Goal: Information Seeking & Learning: Find specific fact

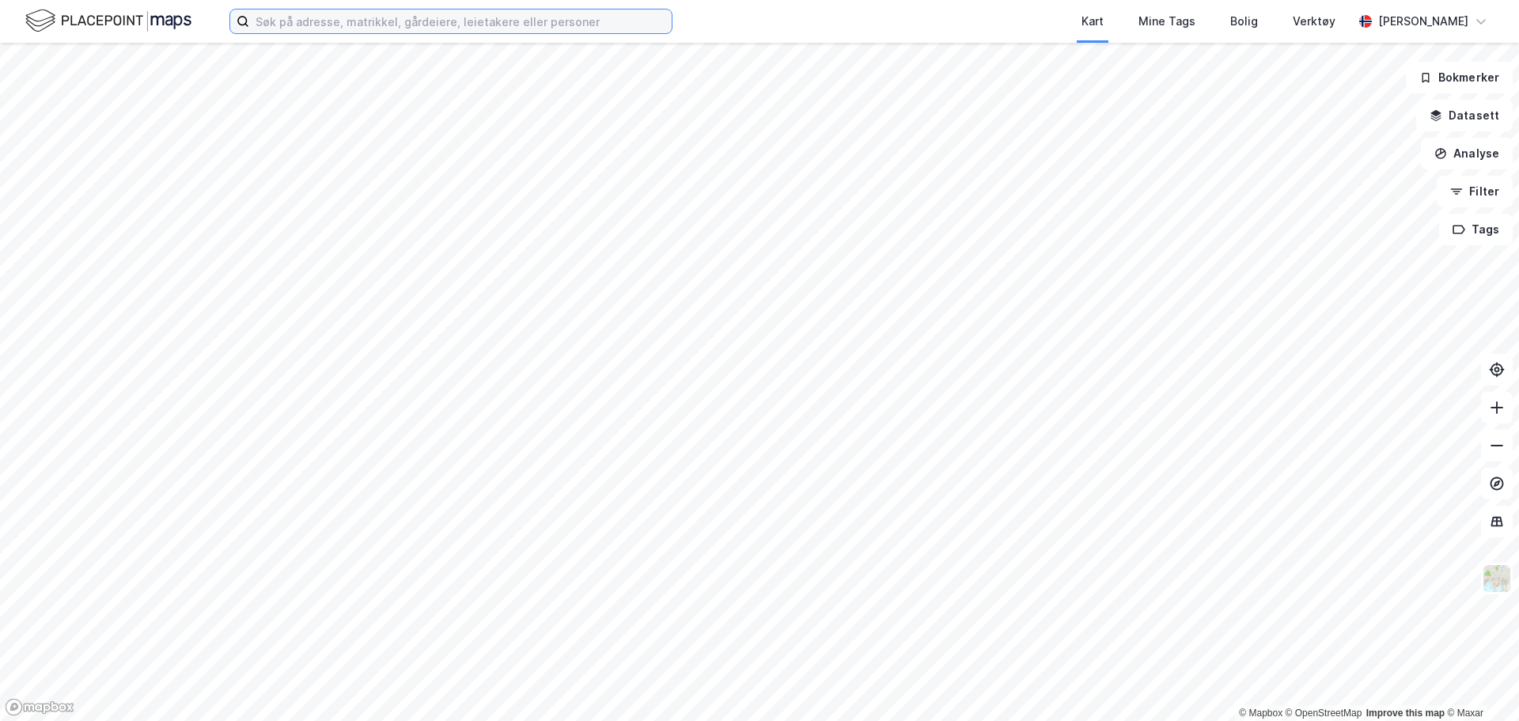
click at [385, 21] on input at bounding box center [460, 21] width 422 height 24
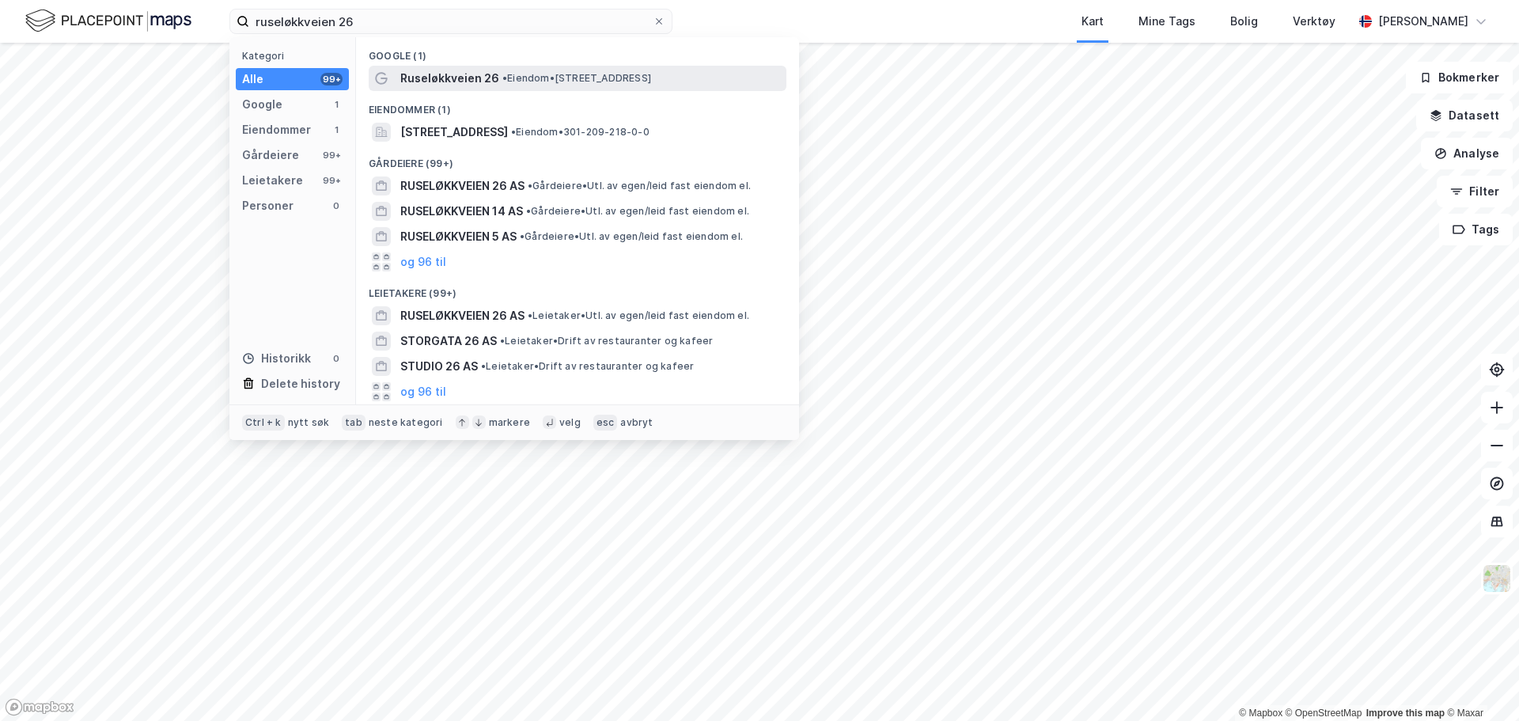
click at [479, 79] on span "Ruseløkkveien 26" at bounding box center [449, 78] width 99 height 19
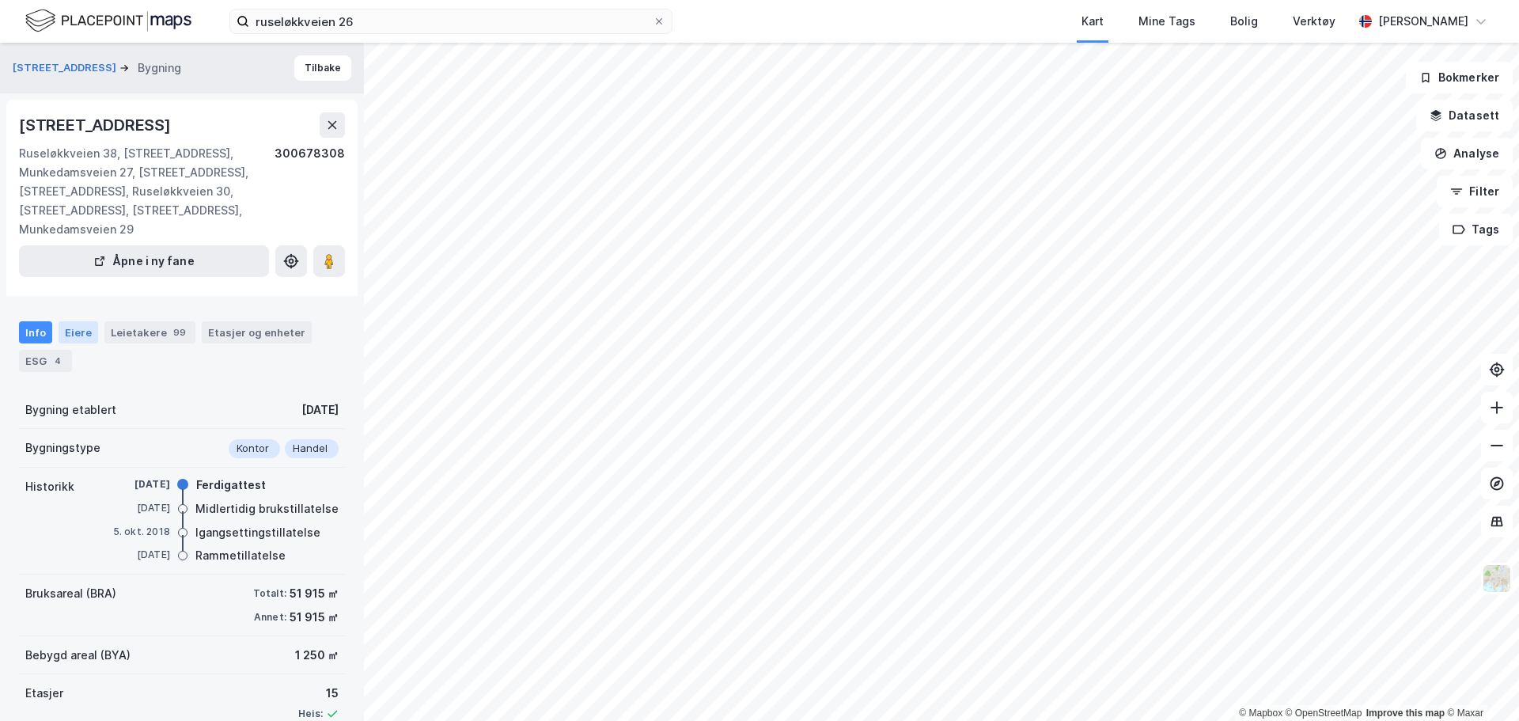
click at [71, 331] on div "Eiere" at bounding box center [79, 332] width 40 height 22
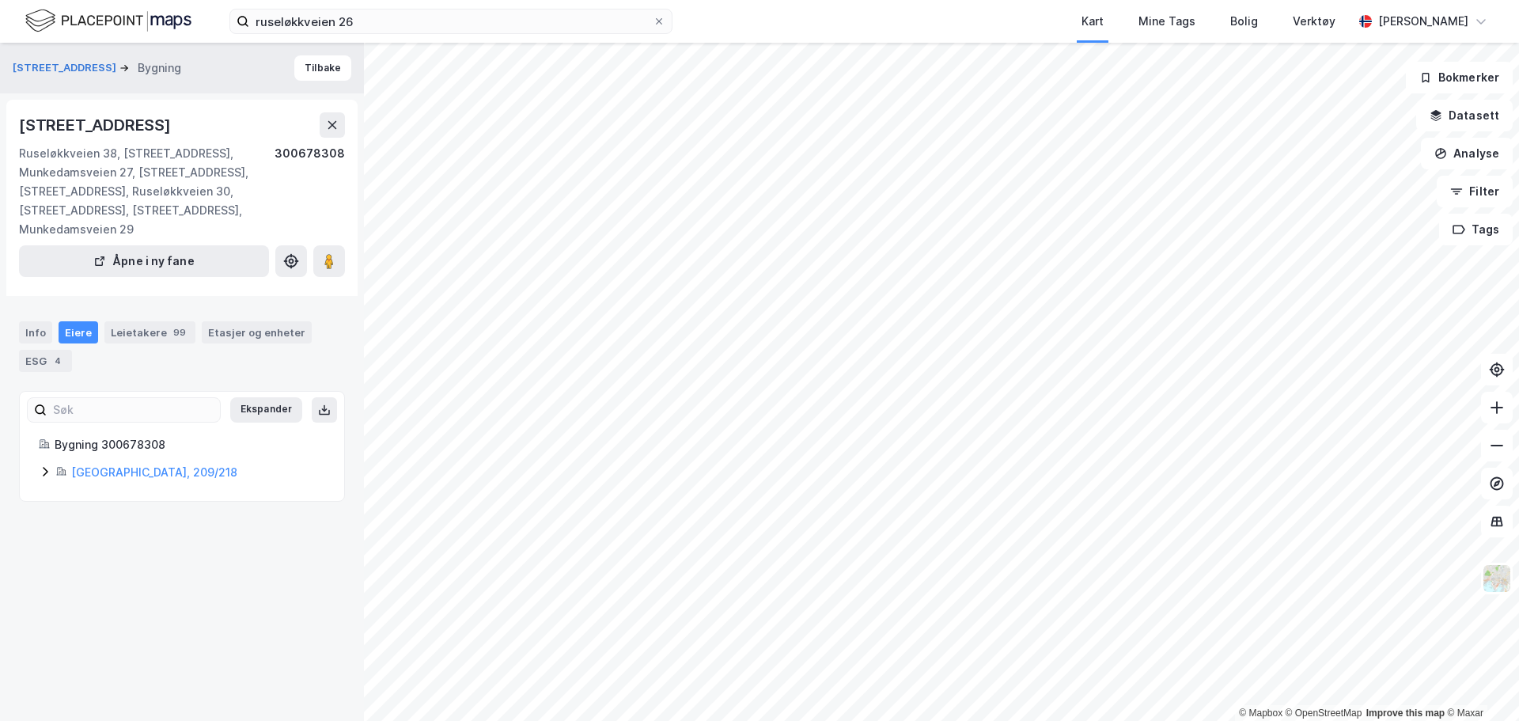
click at [45, 471] on icon at bounding box center [45, 471] width 13 height 13
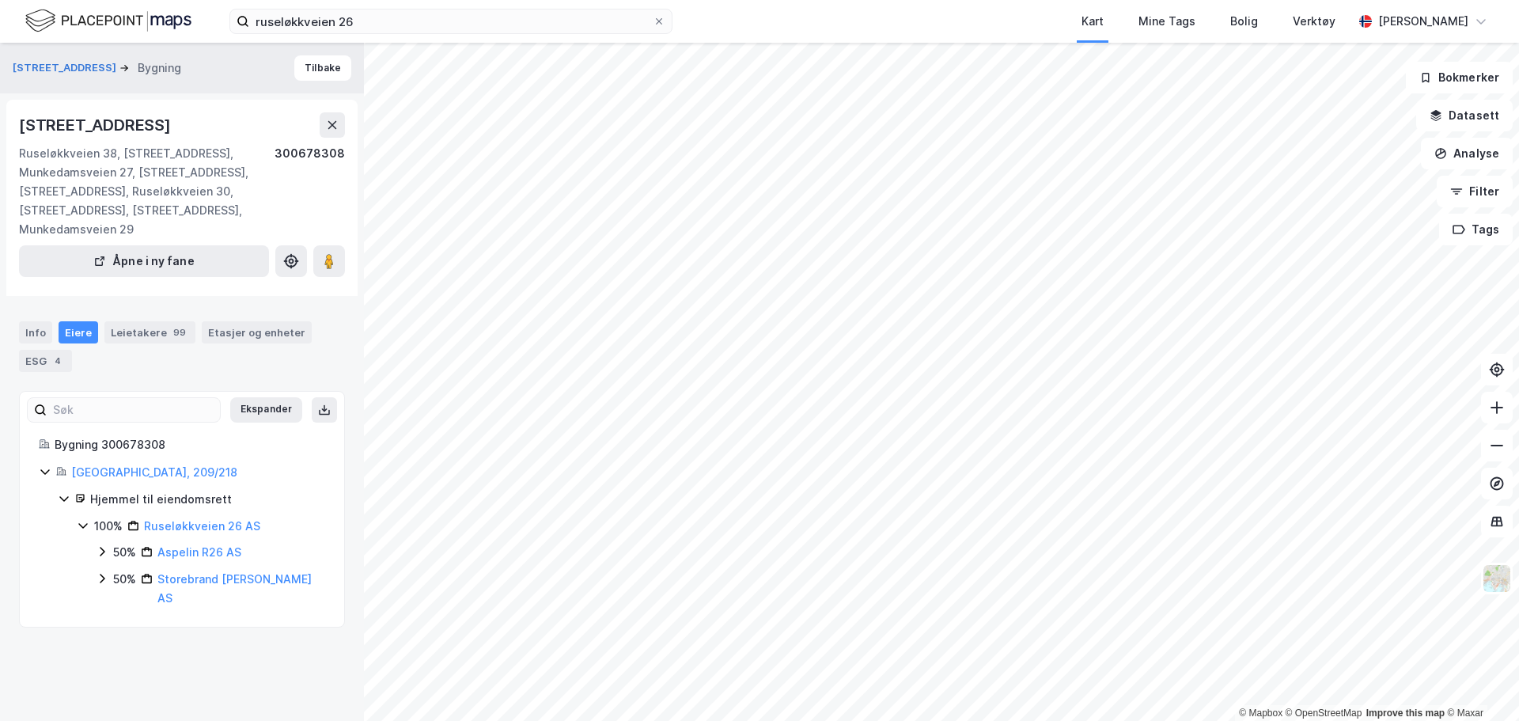
click at [45, 471] on icon at bounding box center [45, 471] width 13 height 13
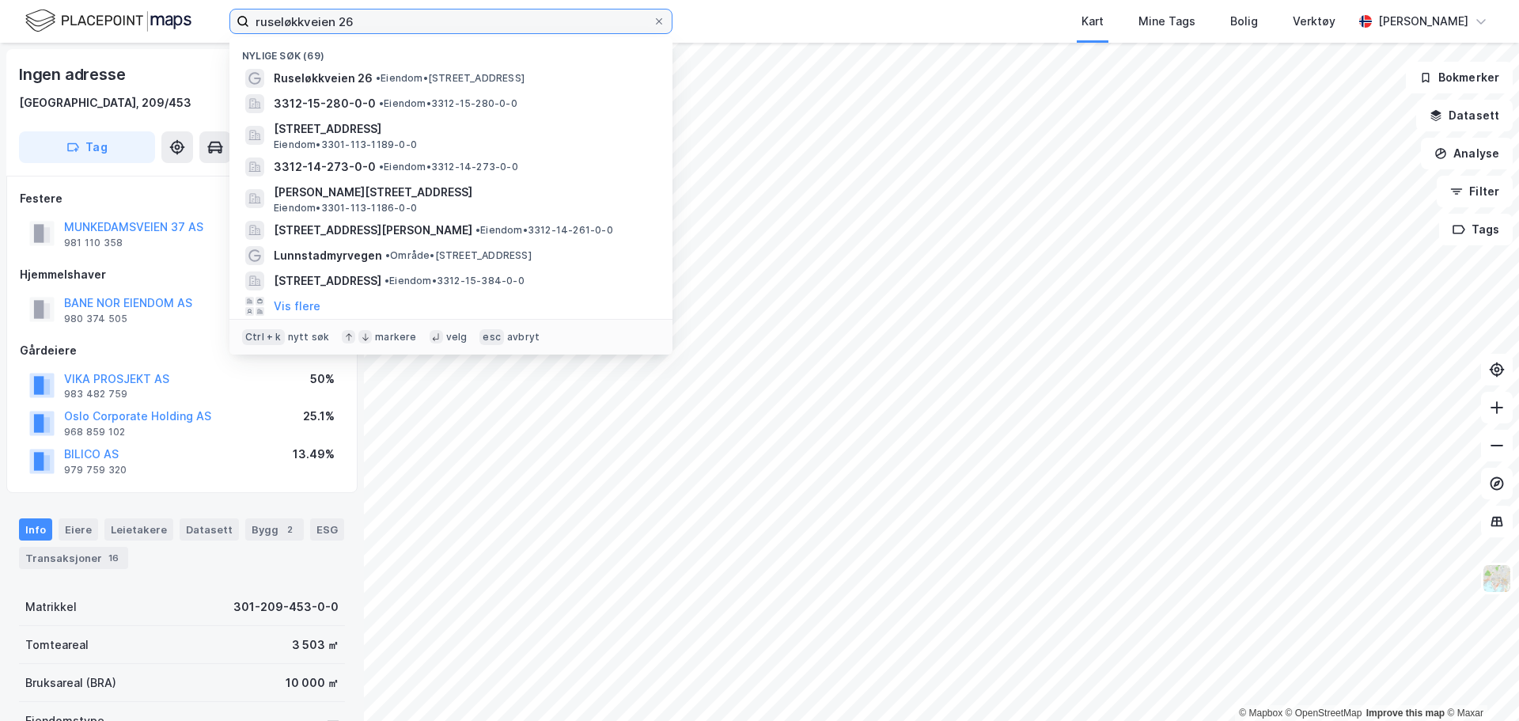
drag, startPoint x: 439, startPoint y: 19, endPoint x: 139, endPoint y: 37, distance: 300.3
click at [143, 36] on div "ruseløkkveien 26 Nylige søk (69) Ruseløkkveien 26 • Eiendom • [STREET_ADDRESS] …" at bounding box center [759, 21] width 1519 height 43
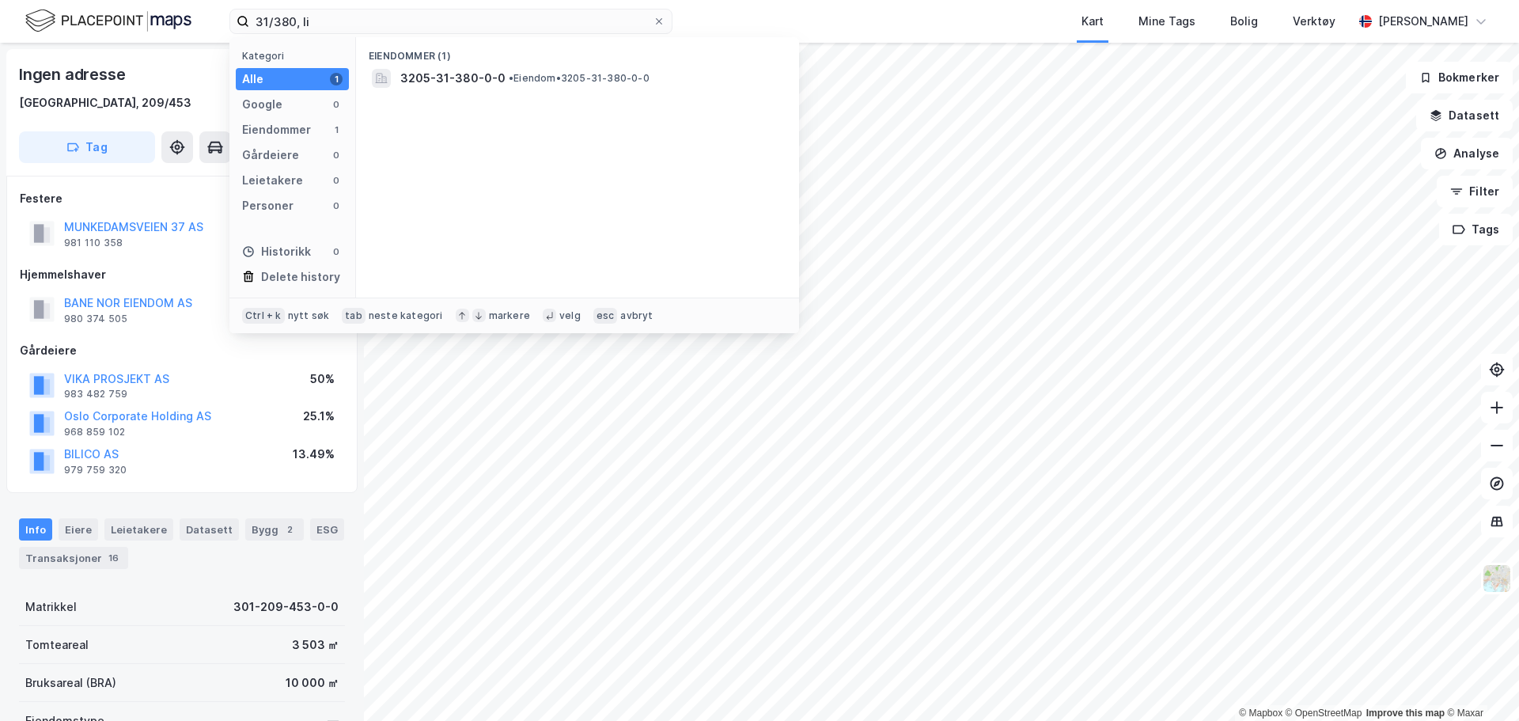
click at [611, 91] on div "Eiendommer (1) 3205-31-380-0-0 • Eiendom • 3205-31-380-0-0" at bounding box center [577, 167] width 443 height 260
click at [608, 84] on span "• Eiendom • 3205-31-380-0-0" at bounding box center [579, 78] width 141 height 13
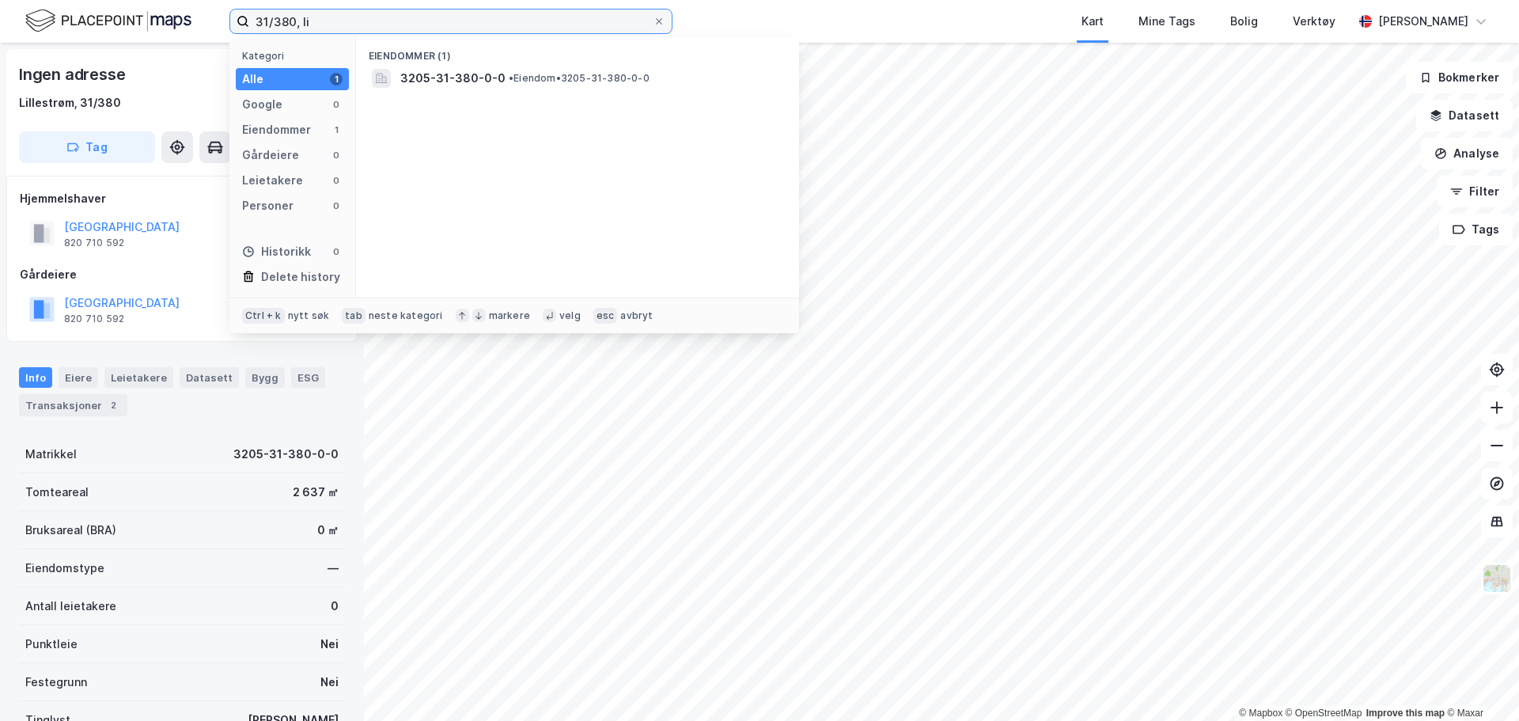
click at [288, 23] on input "31/380, li" at bounding box center [450, 21] width 403 height 24
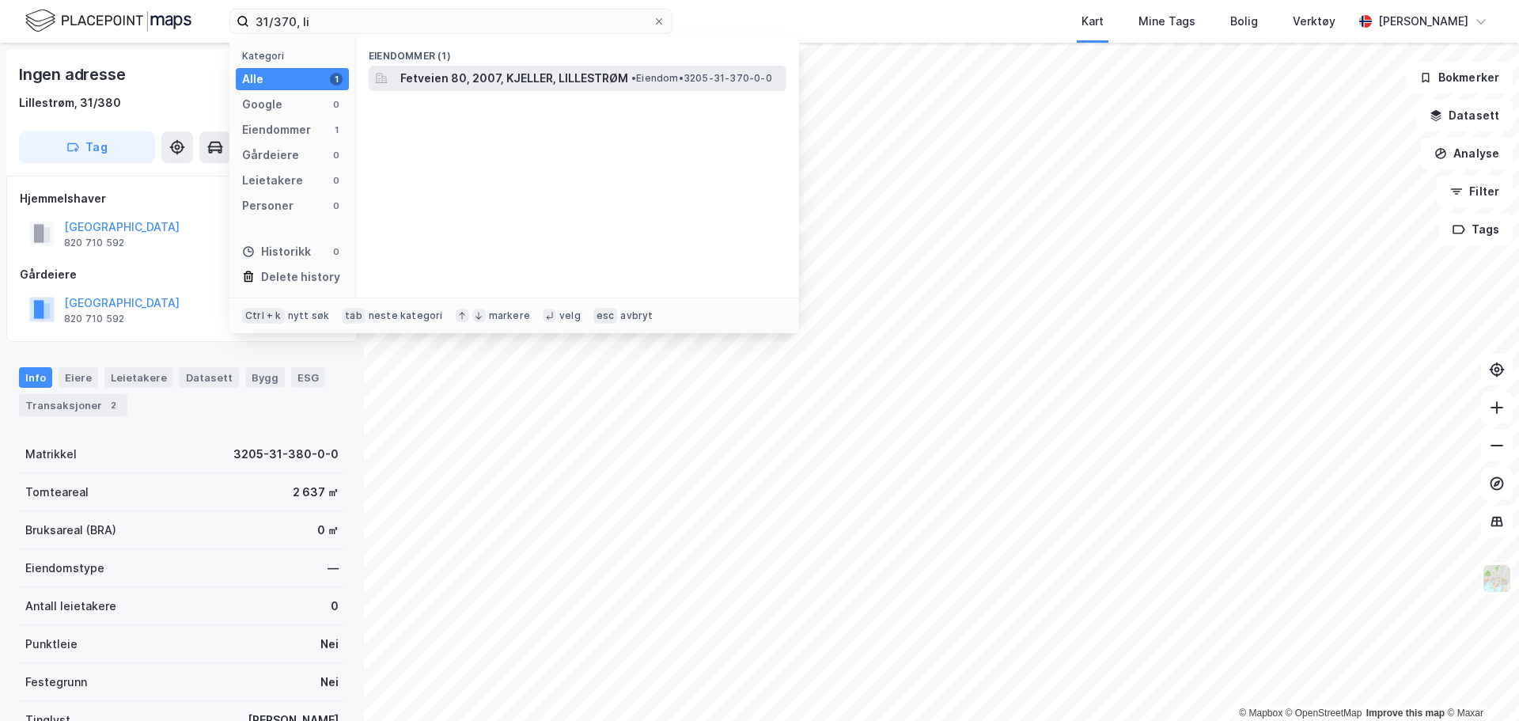
click at [486, 84] on span "Fetveien 80, 2007, KJELLER, LILLESTRØM" at bounding box center [514, 78] width 228 height 19
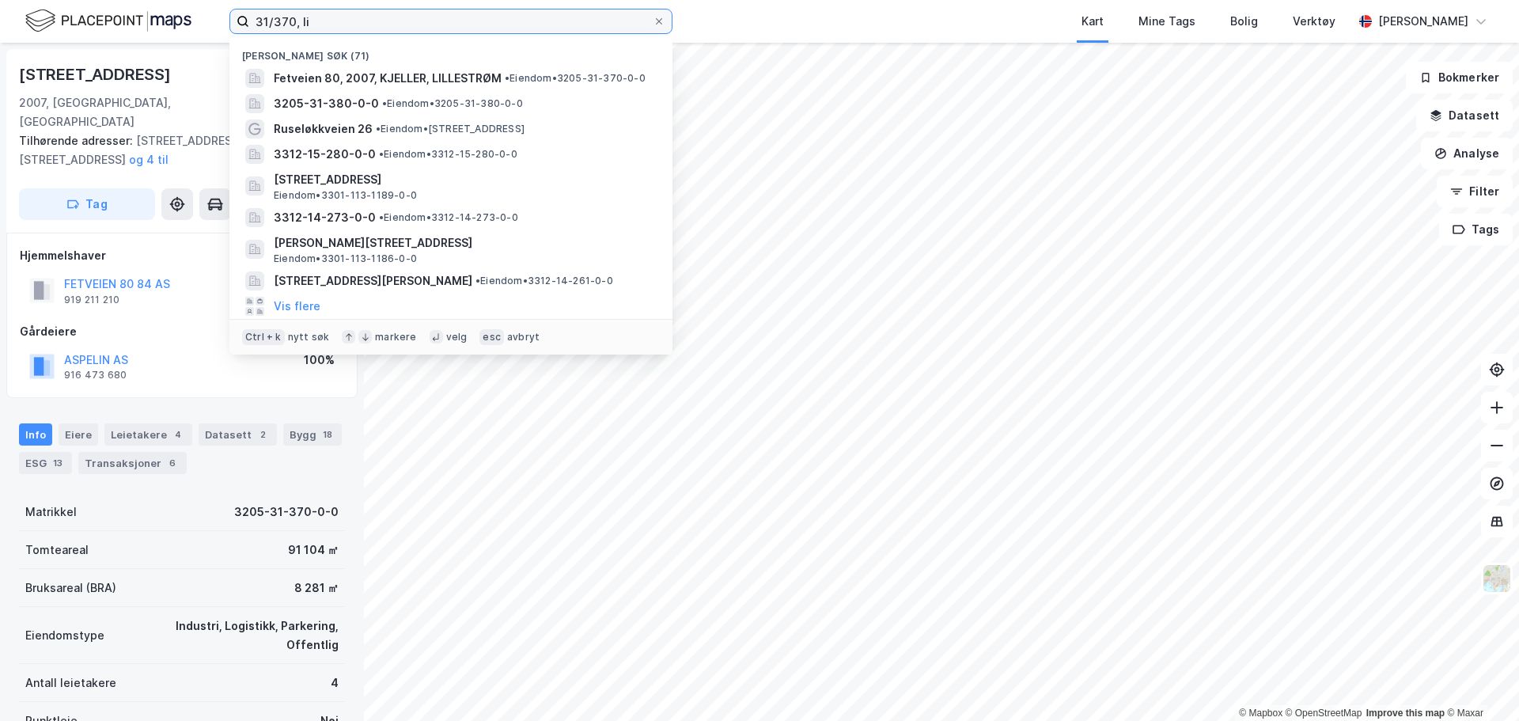
drag, startPoint x: 467, startPoint y: 18, endPoint x: 108, endPoint y: 35, distance: 358.7
click at [108, 35] on div "31/370, [PERSON_NAME] søk (71) Fetveien 80, 2007, KJELLER, LILLESTRØM • Eiendom…" at bounding box center [759, 21] width 1519 height 43
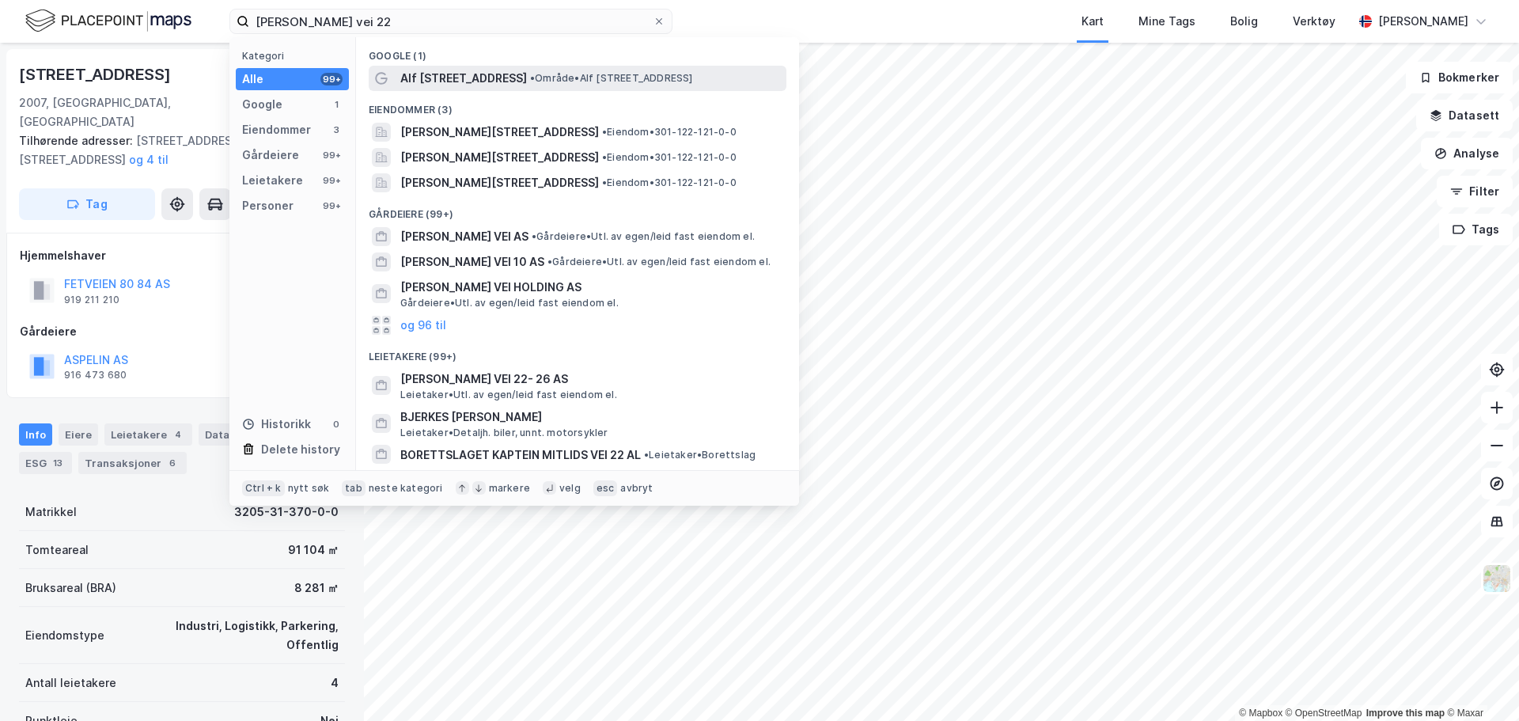
click at [494, 70] on span "Alf [STREET_ADDRESS]" at bounding box center [463, 78] width 127 height 19
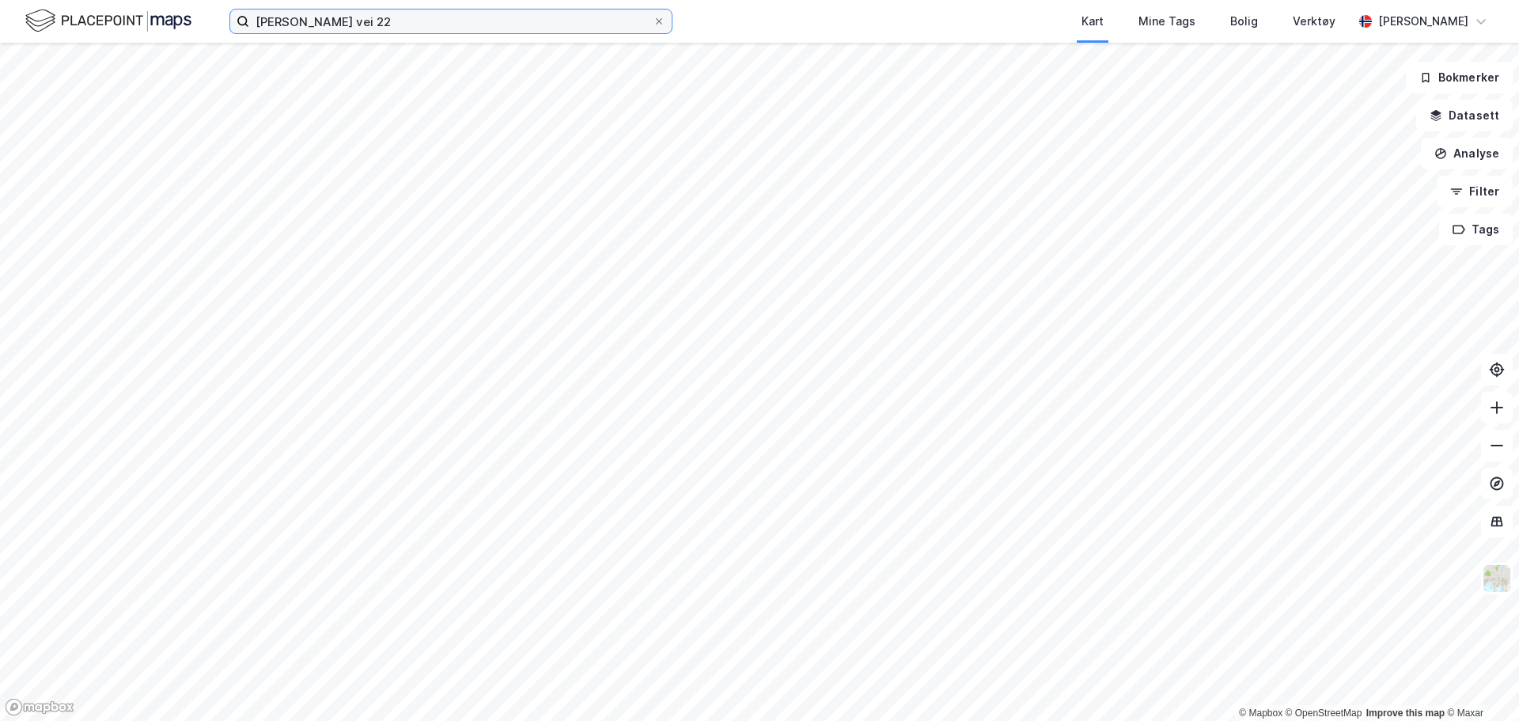
click at [419, 14] on input "[PERSON_NAME] vei 22" at bounding box center [450, 21] width 403 height 24
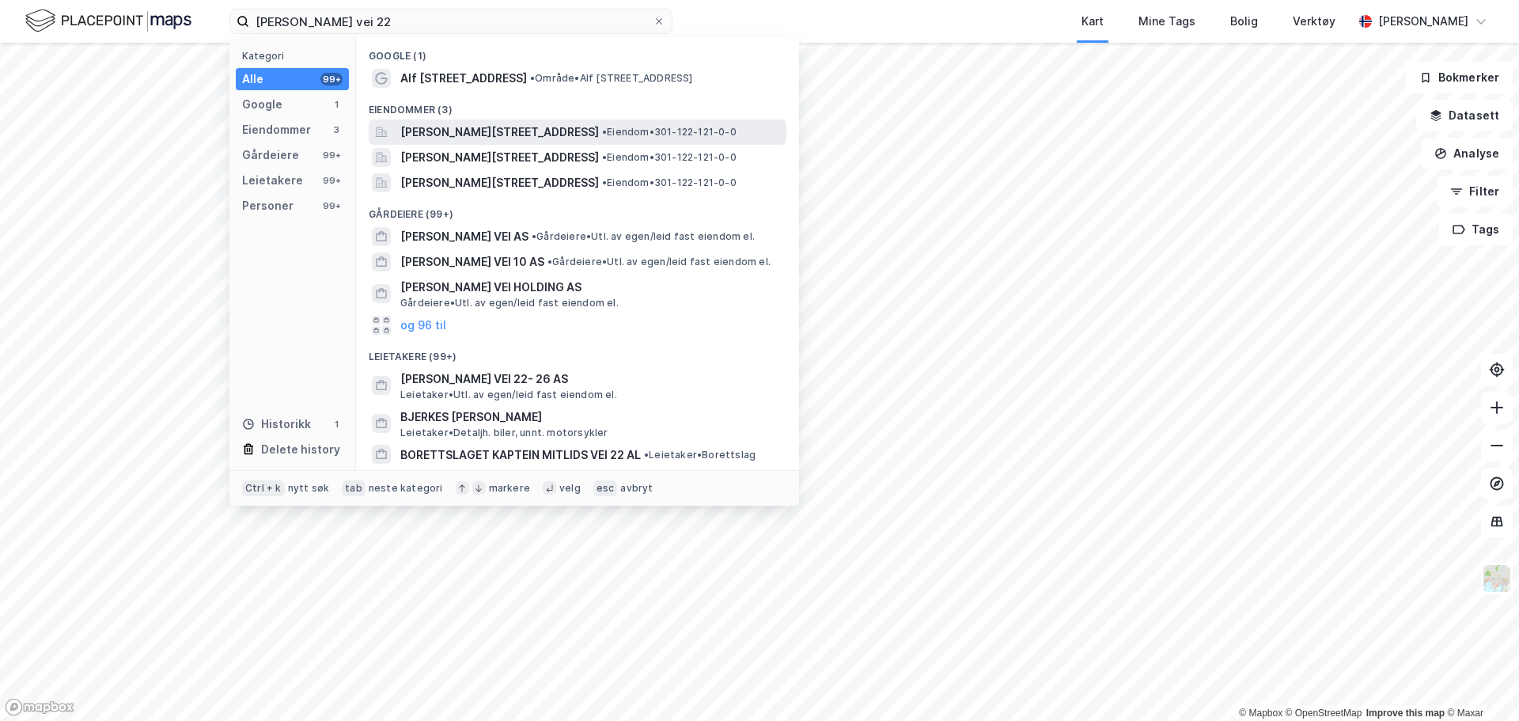
click at [467, 123] on span "[PERSON_NAME][STREET_ADDRESS]" at bounding box center [499, 132] width 199 height 19
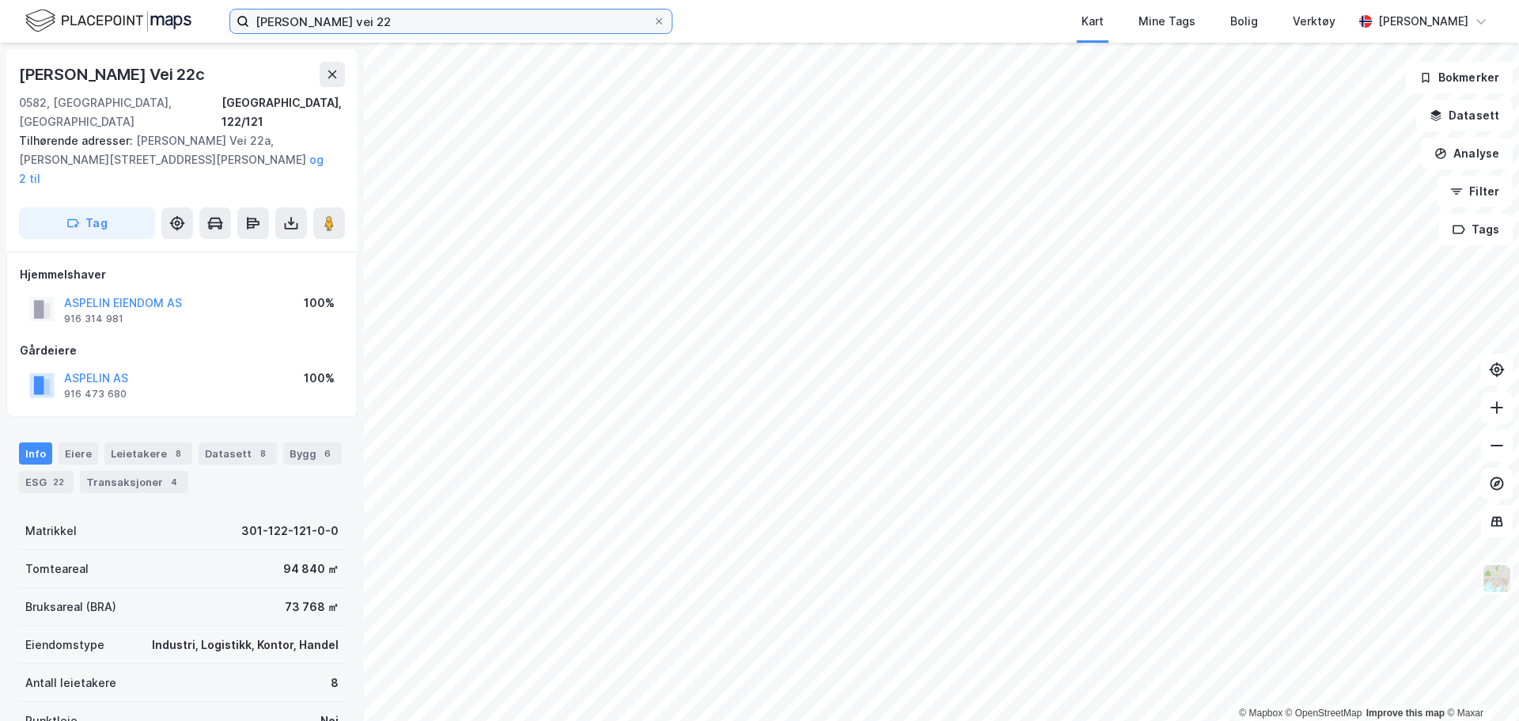
click at [380, 31] on input "[PERSON_NAME] vei 22" at bounding box center [450, 21] width 403 height 24
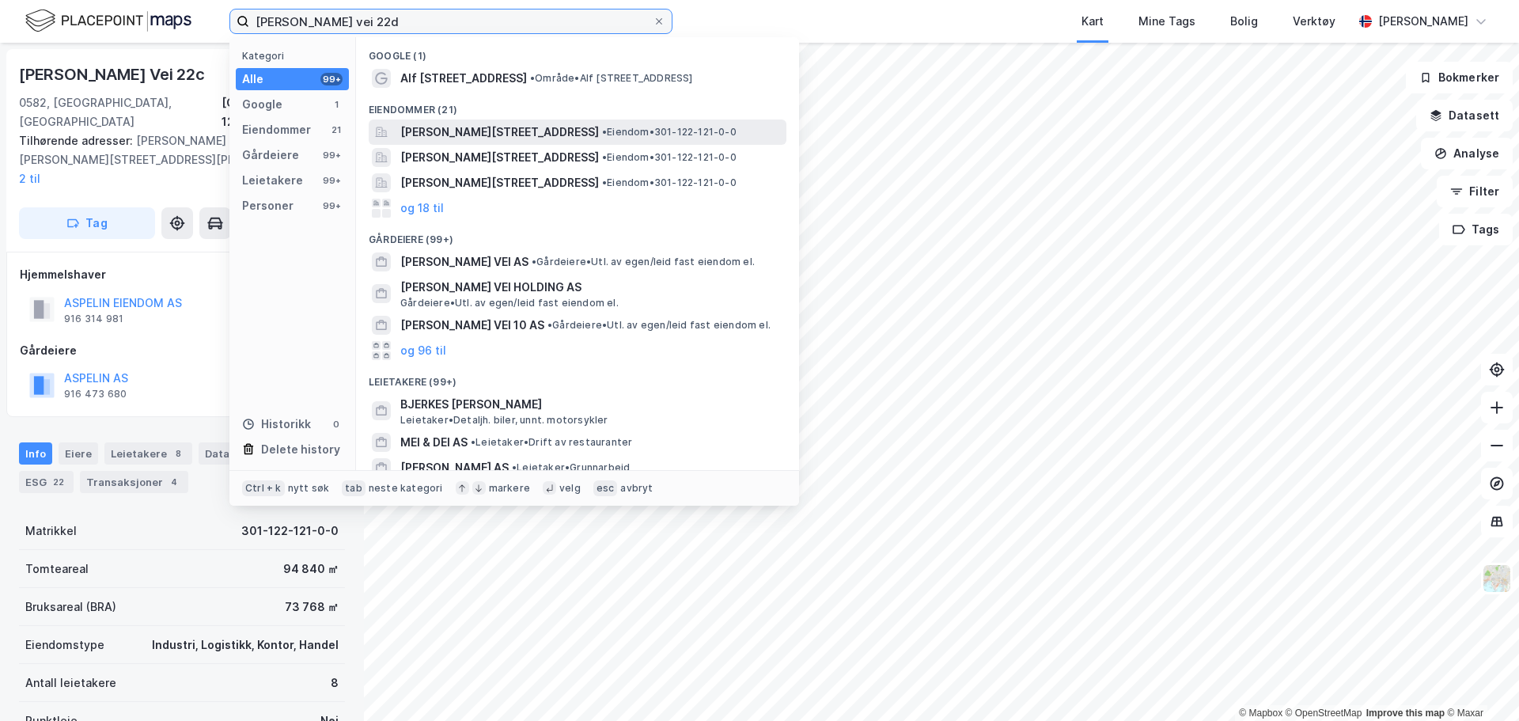
type input "[PERSON_NAME] vei 22d"
click at [443, 137] on span "[PERSON_NAME][STREET_ADDRESS]" at bounding box center [499, 132] width 199 height 19
